Goal: Task Accomplishment & Management: Book appointment/travel/reservation

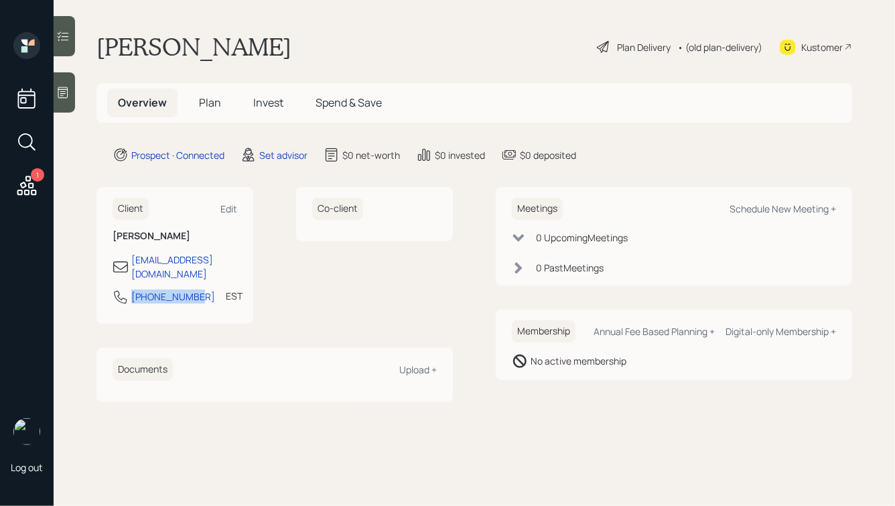
drag, startPoint x: 198, startPoint y: 286, endPoint x: 115, endPoint y: 279, distance: 83.3
click at [115, 289] on div "[PHONE_NUMBER] EST Currently 3:35 PM" at bounding box center [175, 301] width 125 height 24
copy div "[PHONE_NUMBER]"
click at [777, 212] on div "Schedule New Meeting +" at bounding box center [783, 208] width 107 height 13
select select "round-[PERSON_NAME]"
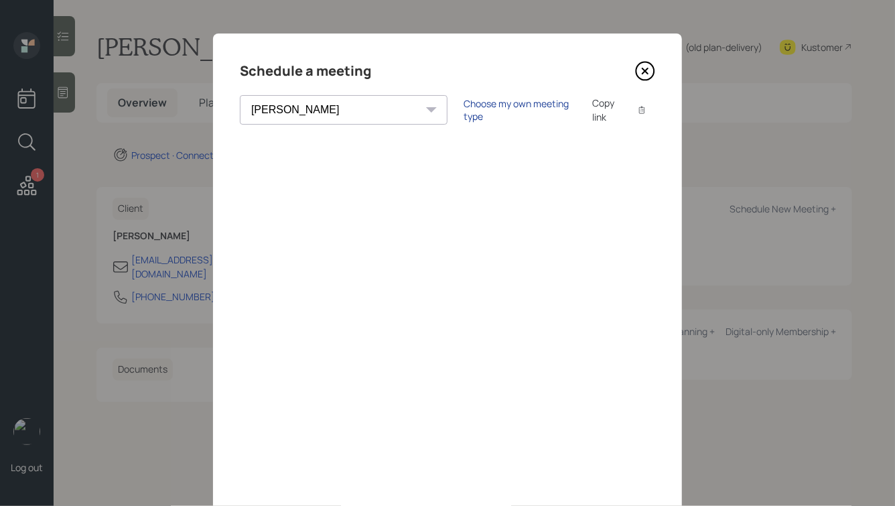
click at [464, 104] on div "Choose my own meeting type" at bounding box center [520, 109] width 113 height 25
